Goal: Check status: Check status

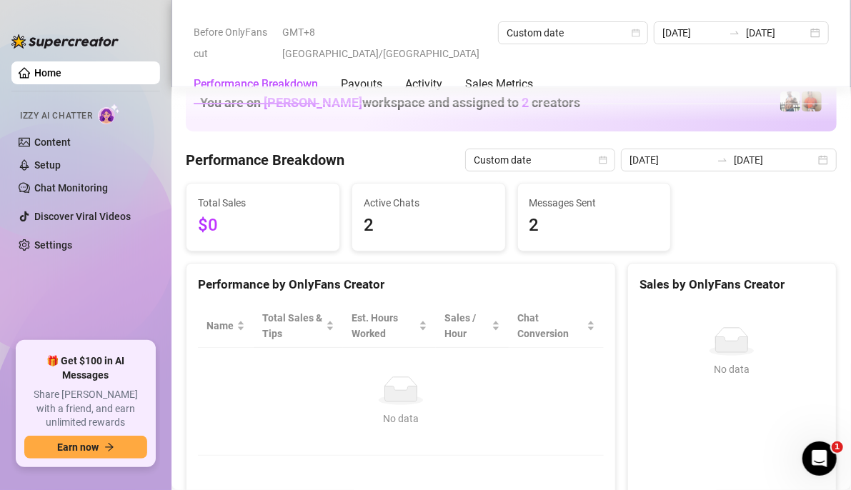
scroll to position [2084, 0]
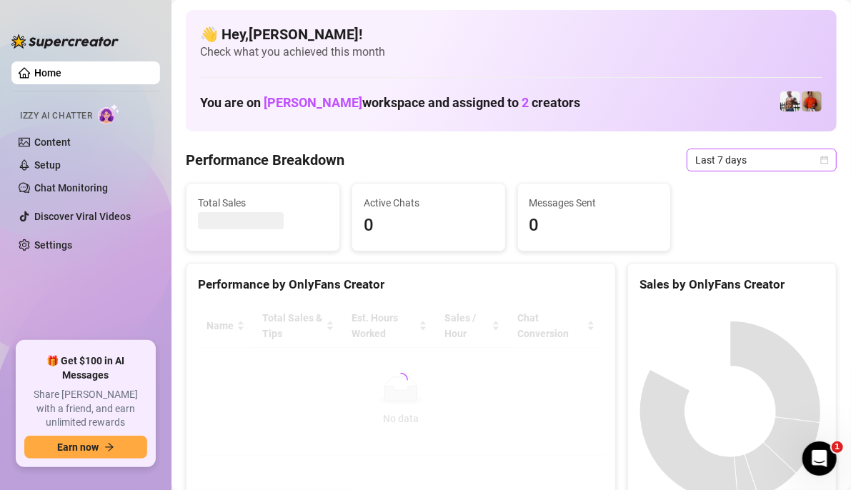
click at [821, 162] on icon "calendar" at bounding box center [825, 160] width 9 height 9
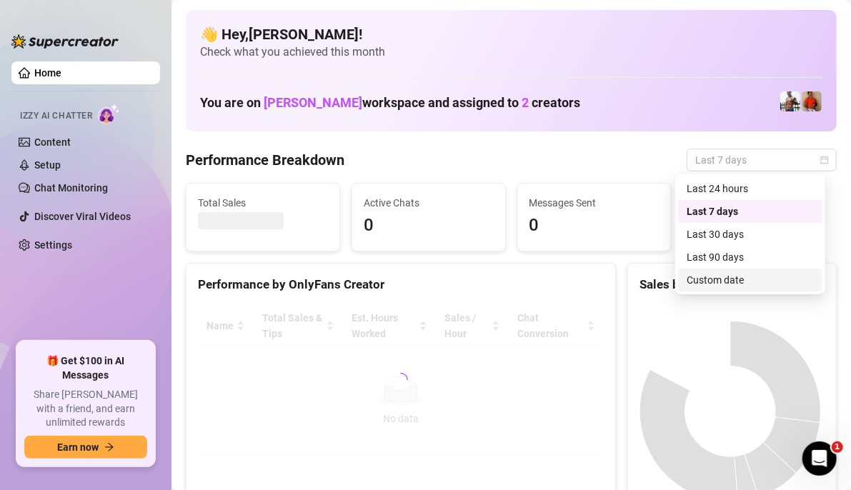
click at [744, 281] on div "Custom date" at bounding box center [750, 280] width 127 height 16
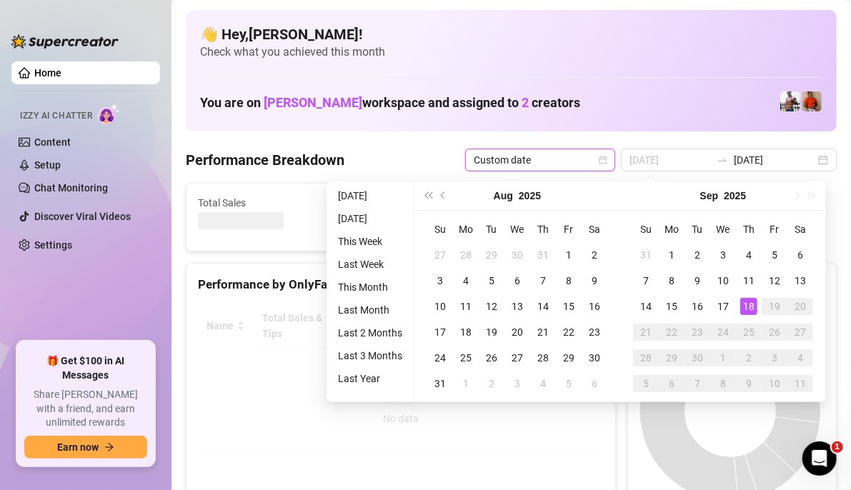
type input "[DATE]"
click at [754, 309] on div "18" at bounding box center [749, 306] width 17 height 17
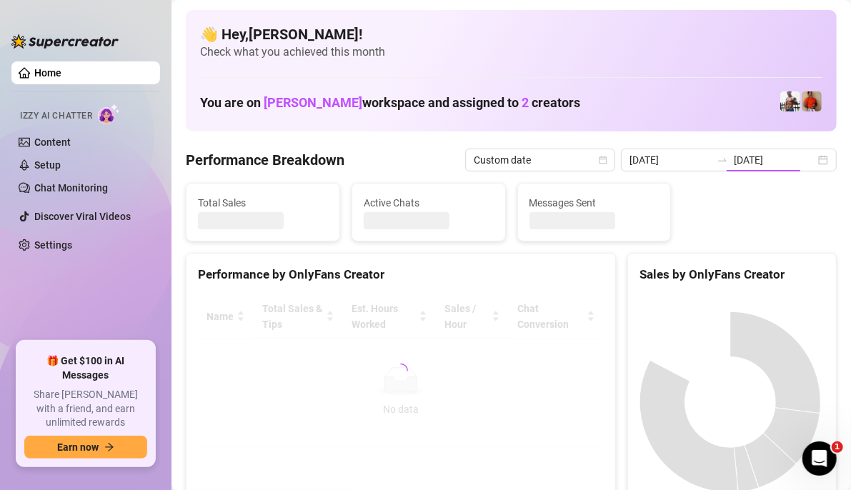
type input "[DATE]"
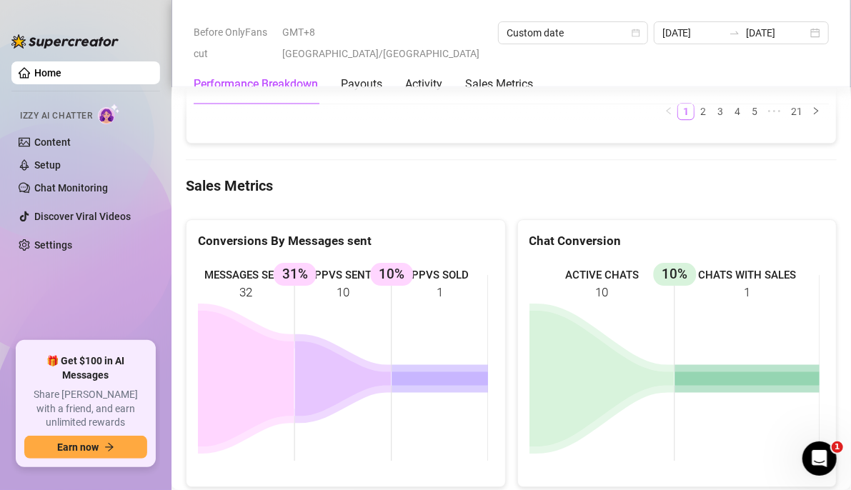
scroll to position [2073, 0]
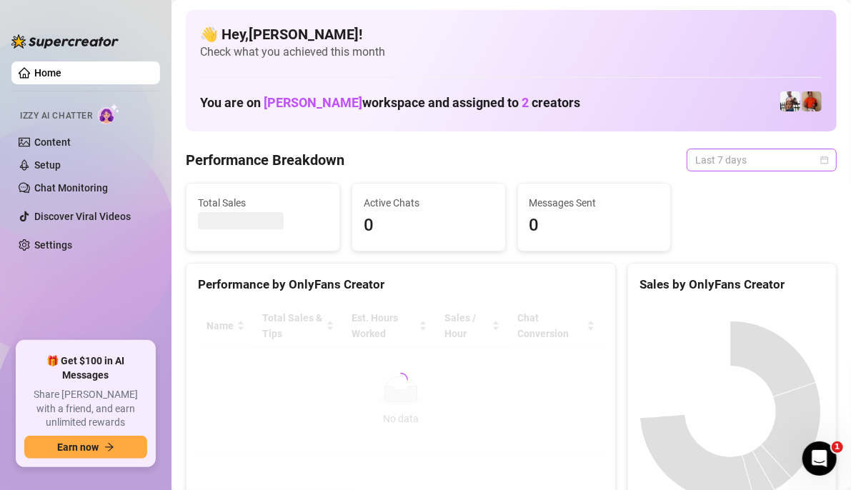
click at [808, 160] on span "Last 7 days" at bounding box center [762, 159] width 133 height 21
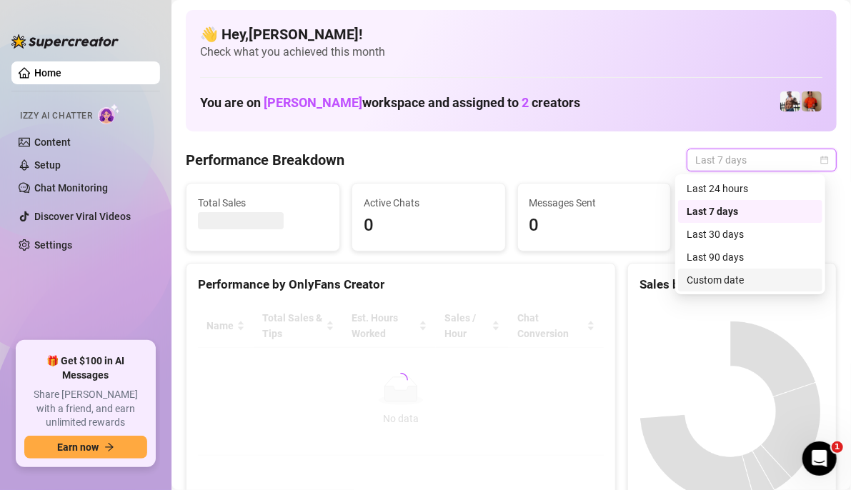
click at [703, 280] on div "Custom date" at bounding box center [750, 280] width 127 height 16
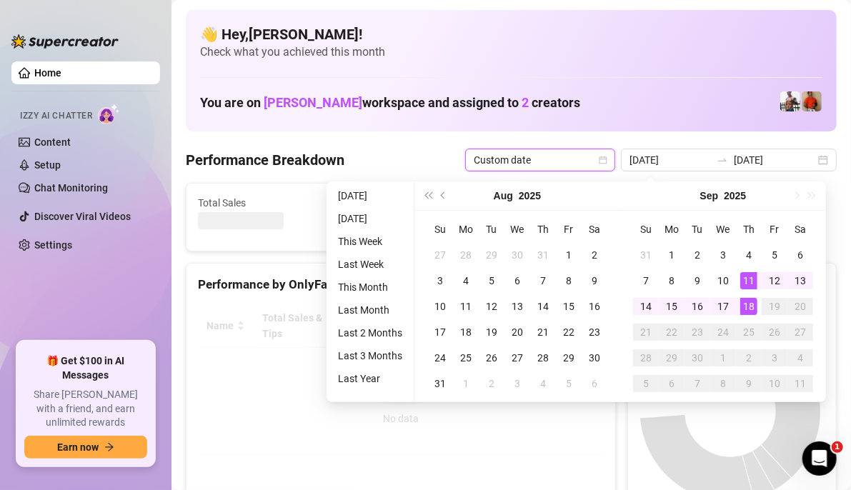
type input "[DATE]"
click at [744, 309] on div "18" at bounding box center [749, 306] width 17 height 17
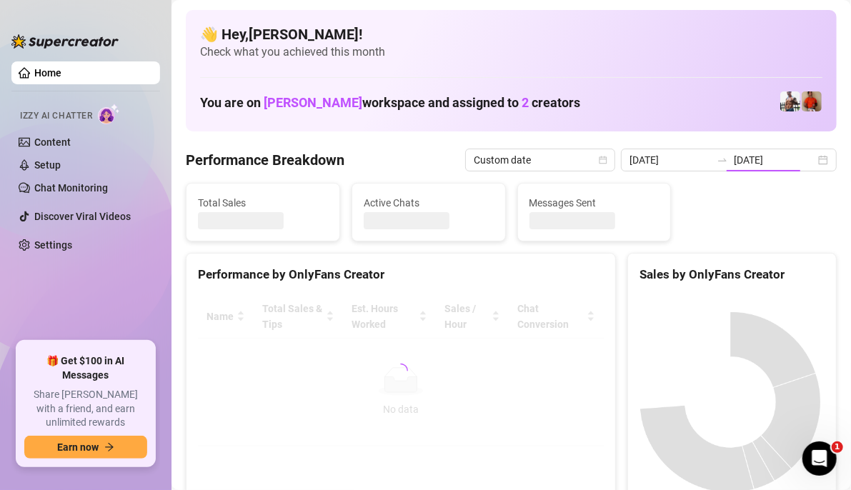
type input "[DATE]"
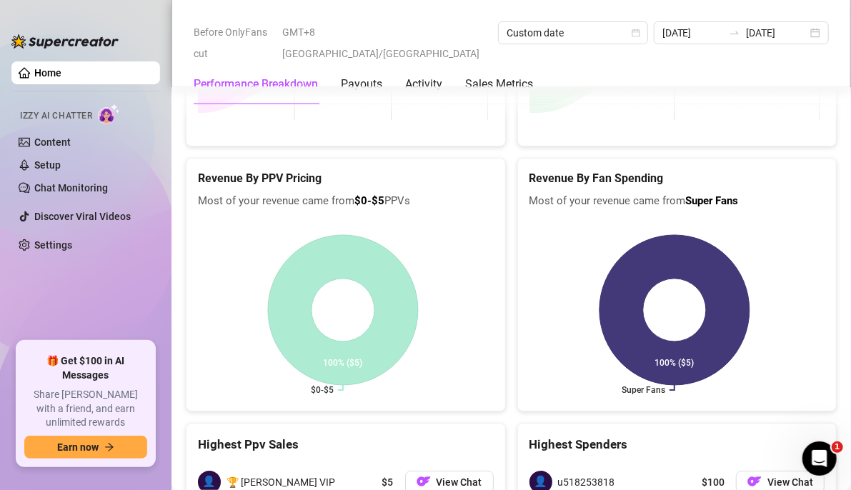
scroll to position [2155, 0]
